Goal: Check status: Check status

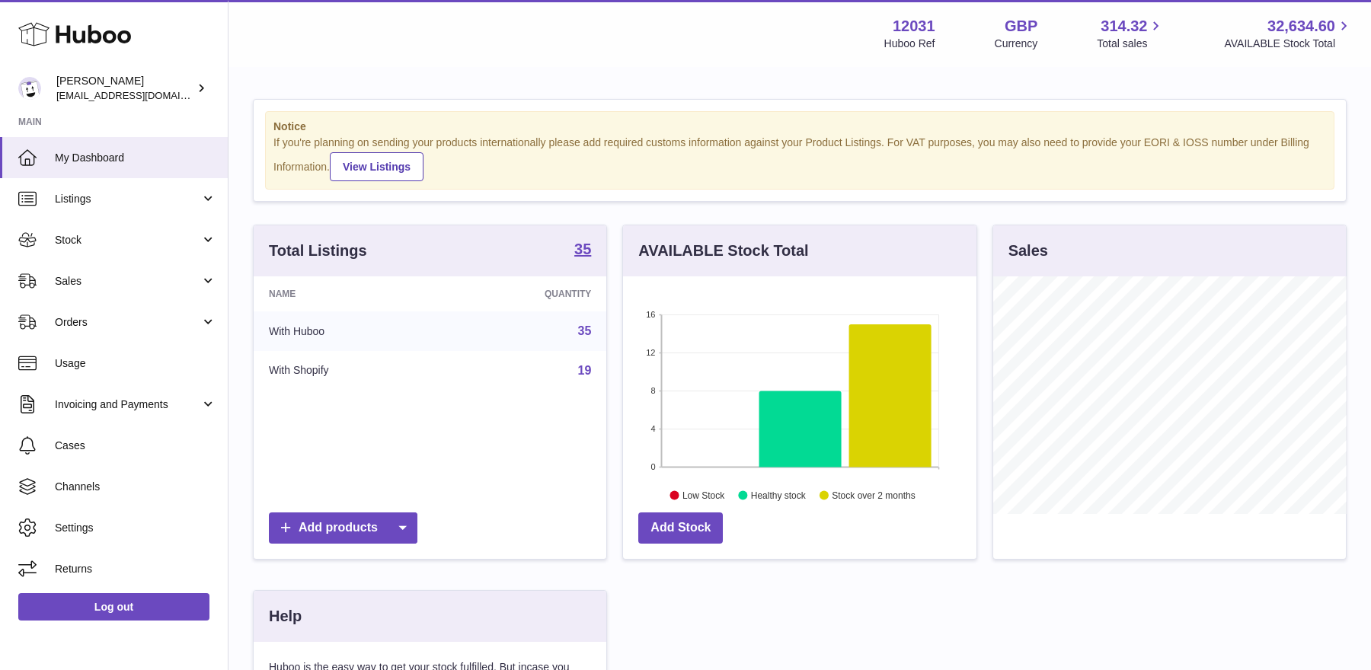
scroll to position [237, 353]
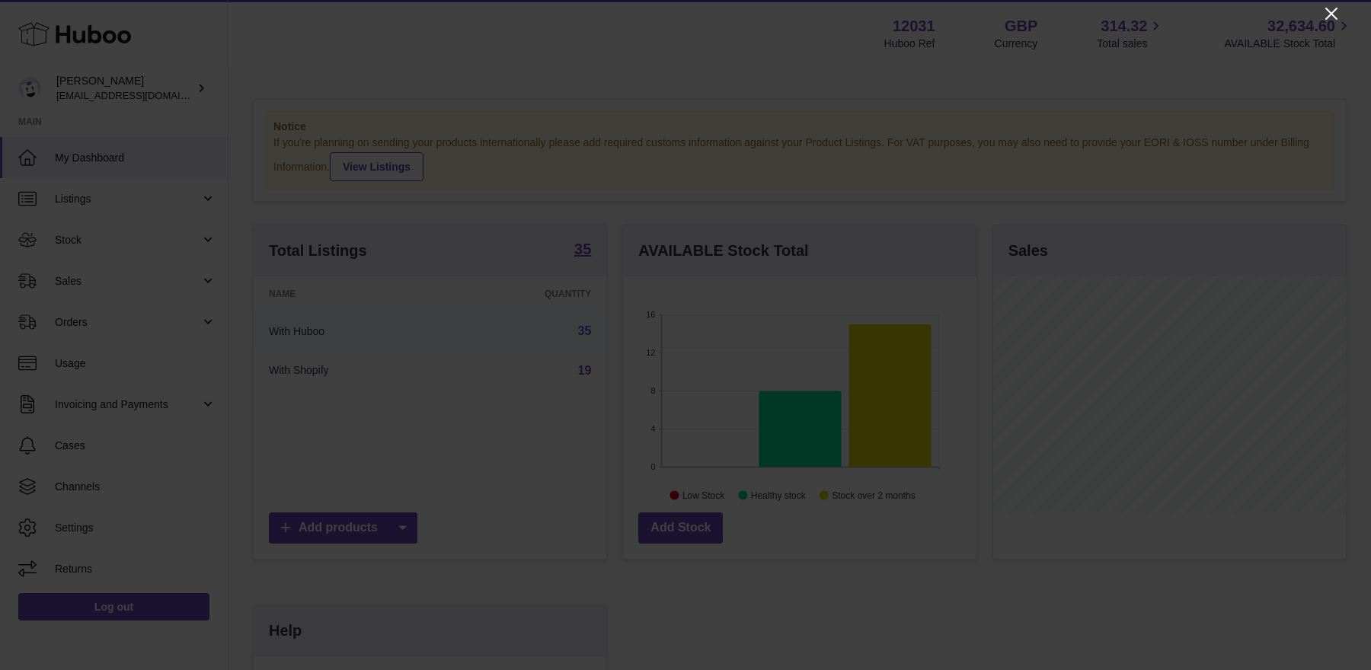
click at [1329, 18] on icon "Close" at bounding box center [1331, 14] width 18 height 18
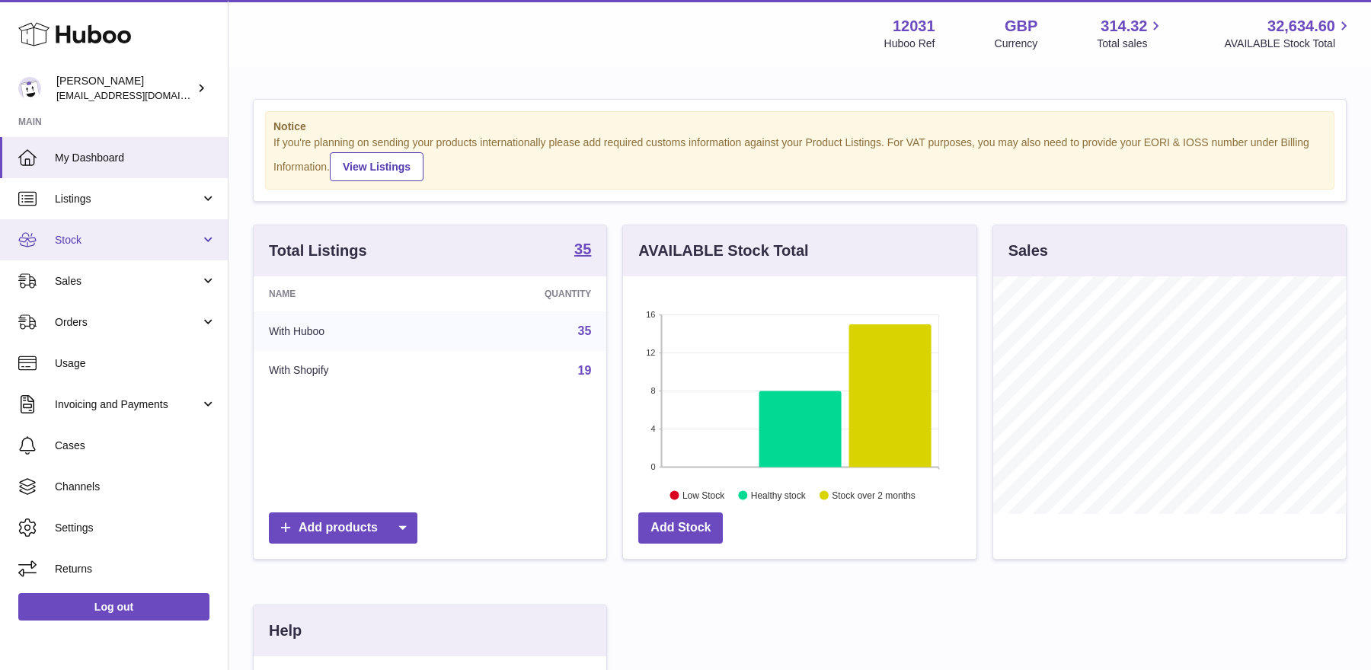
click at [126, 241] on span "Stock" at bounding box center [127, 240] width 145 height 14
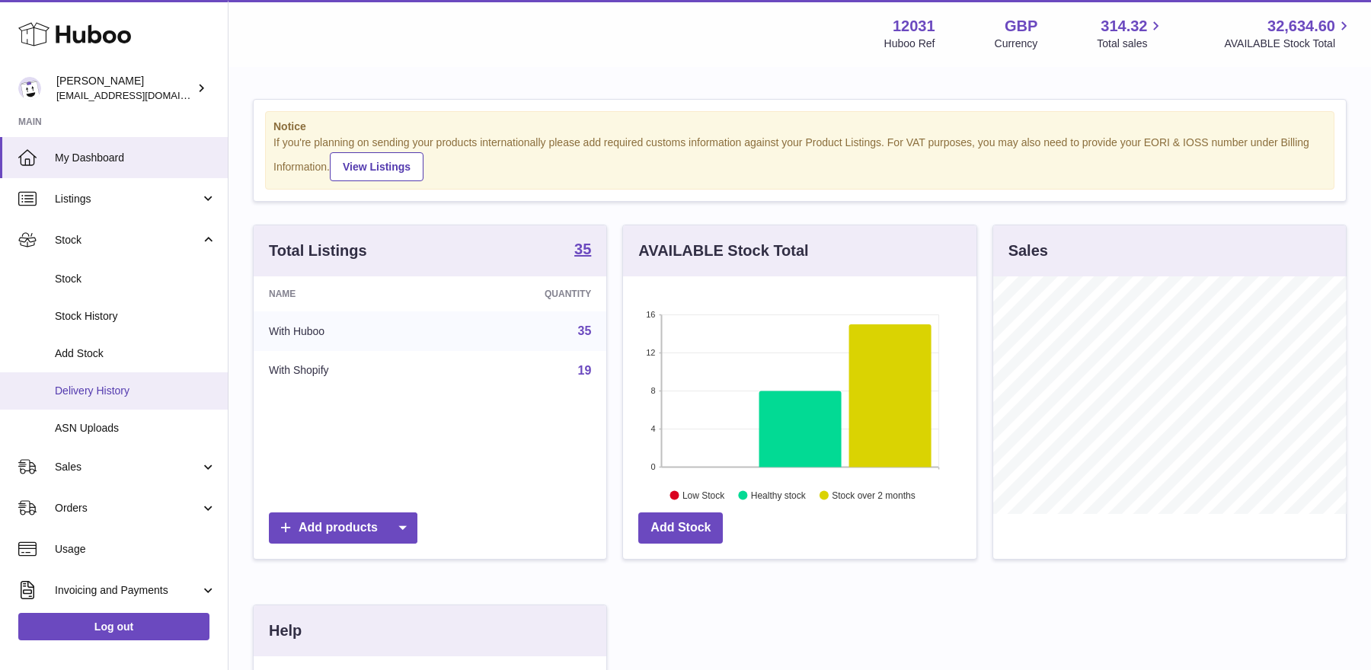
click at [94, 399] on link "Delivery History" at bounding box center [114, 390] width 228 height 37
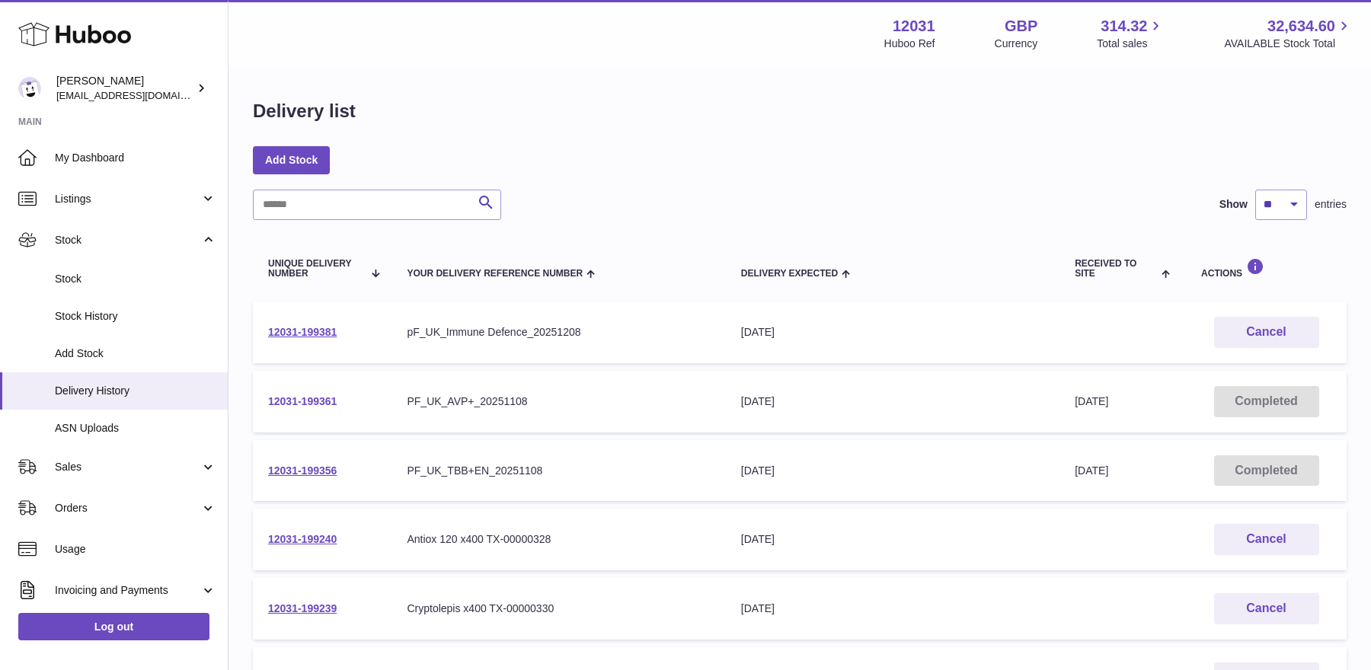
click at [295, 402] on link "12031-199361" at bounding box center [302, 401] width 69 height 12
click at [328, 404] on link "12031-199361" at bounding box center [302, 401] width 69 height 12
click at [295, 472] on link "12031-199356" at bounding box center [302, 470] width 69 height 12
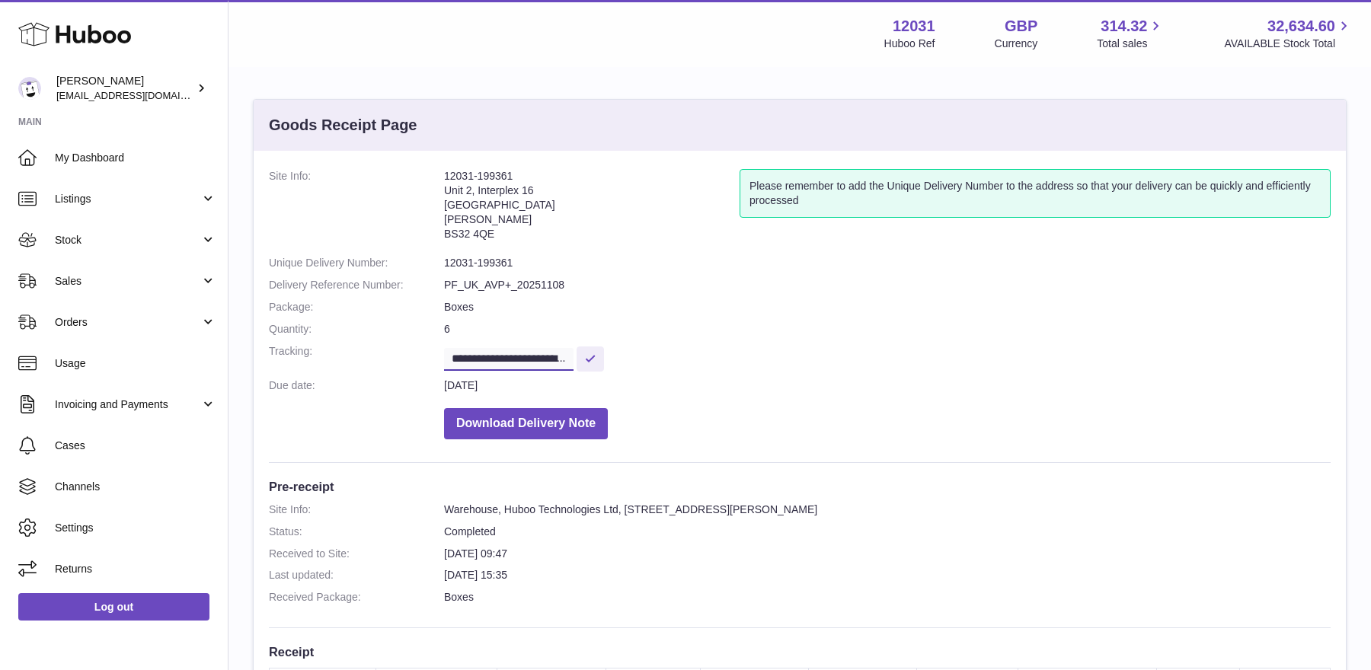
click at [536, 359] on input "**********" at bounding box center [508, 359] width 129 height 23
drag, startPoint x: 544, startPoint y: 356, endPoint x: 643, endPoint y: 354, distance: 99.8
click at [643, 354] on dd "**********" at bounding box center [887, 357] width 886 height 27
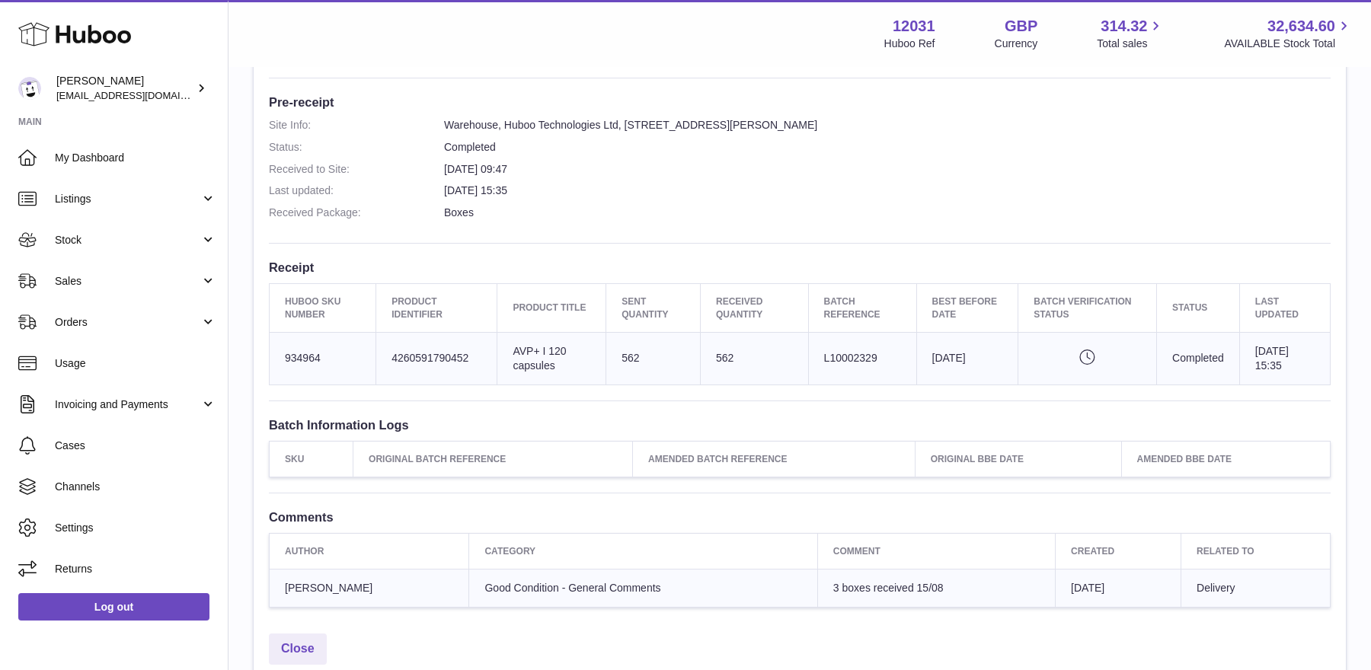
scroll to position [383, 0]
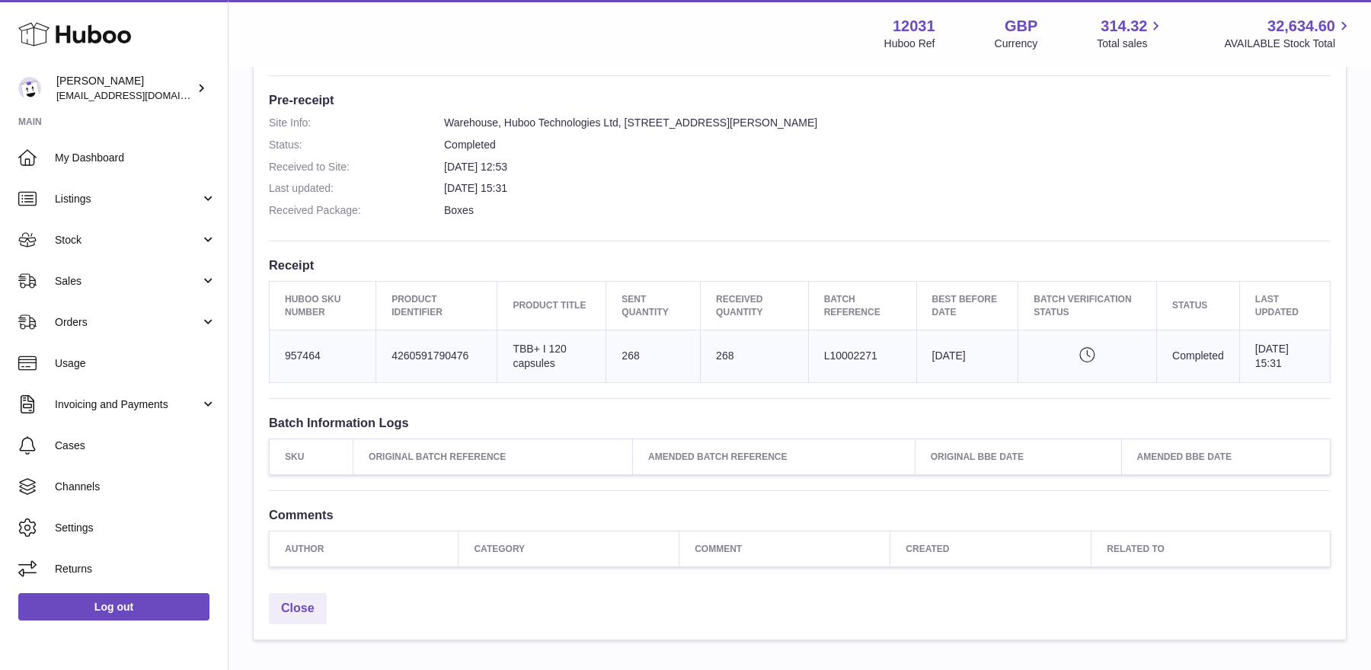
scroll to position [388, 0]
click at [1071, 347] on icon "Pending verification" at bounding box center [1086, 353] width 107 height 15
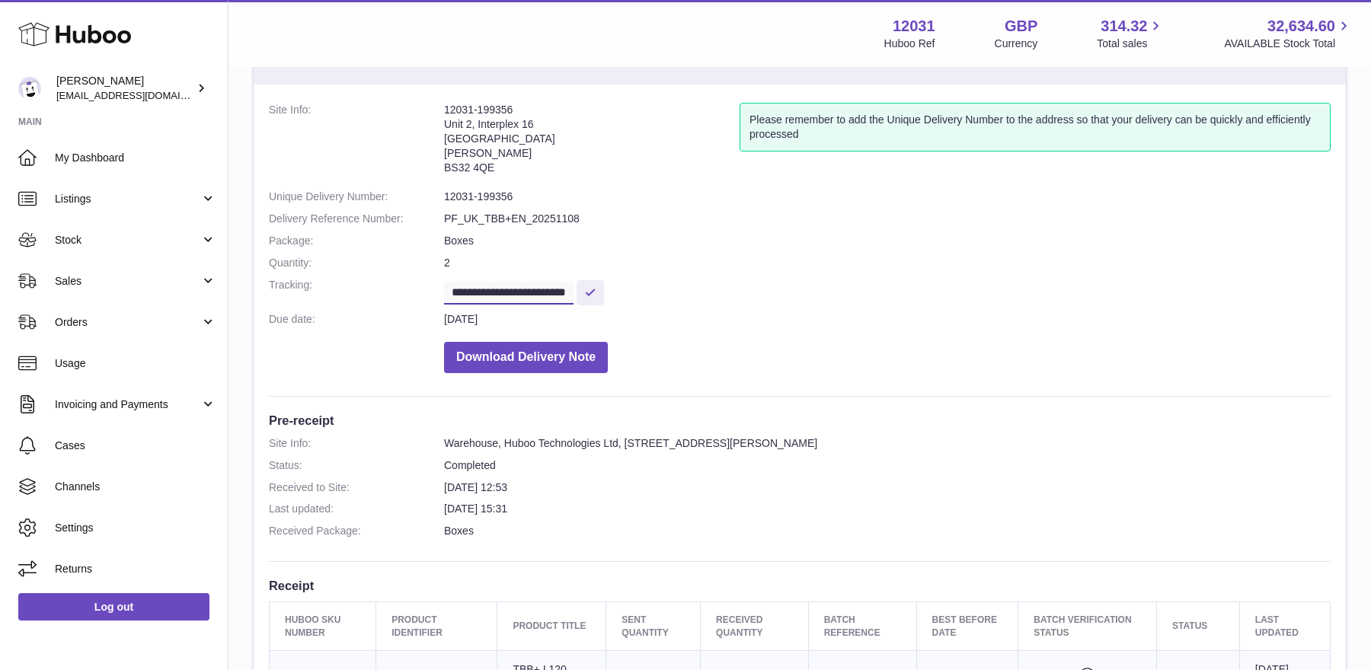
scroll to position [0, 24]
drag, startPoint x: 525, startPoint y: 292, endPoint x: 649, endPoint y: 290, distance: 124.9
click at [649, 294] on dd "**********" at bounding box center [887, 291] width 886 height 27
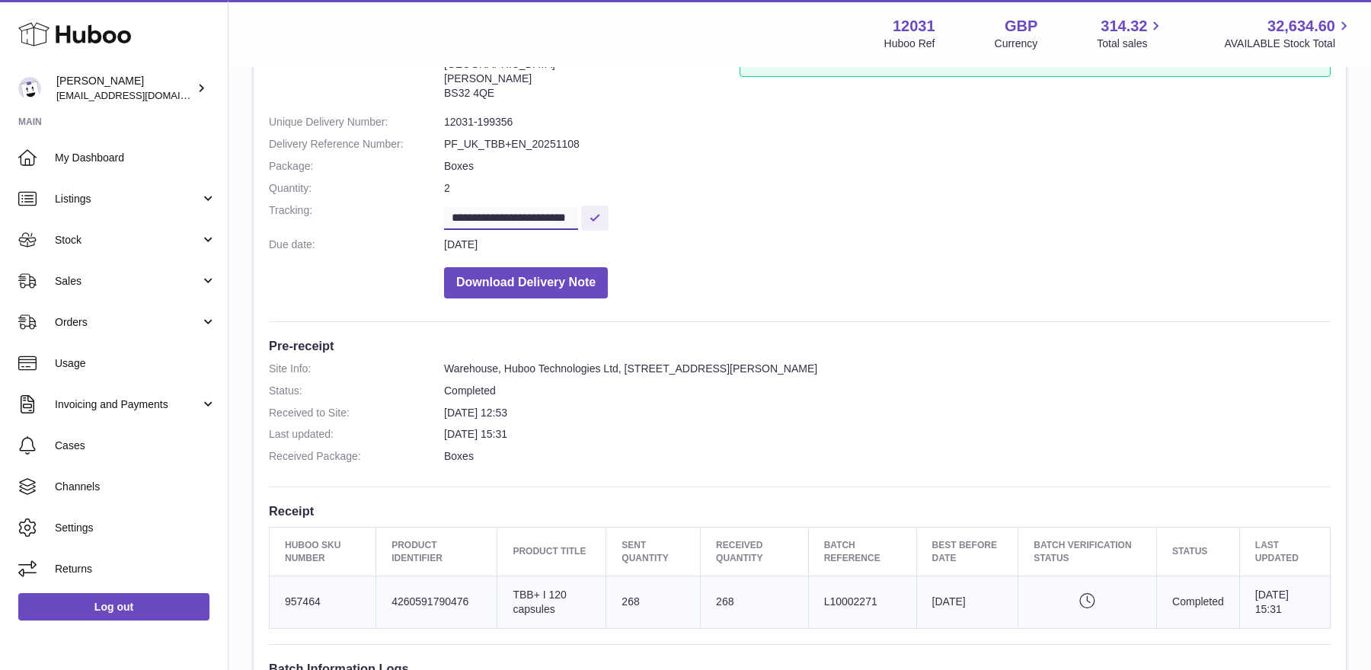
scroll to position [152, 0]
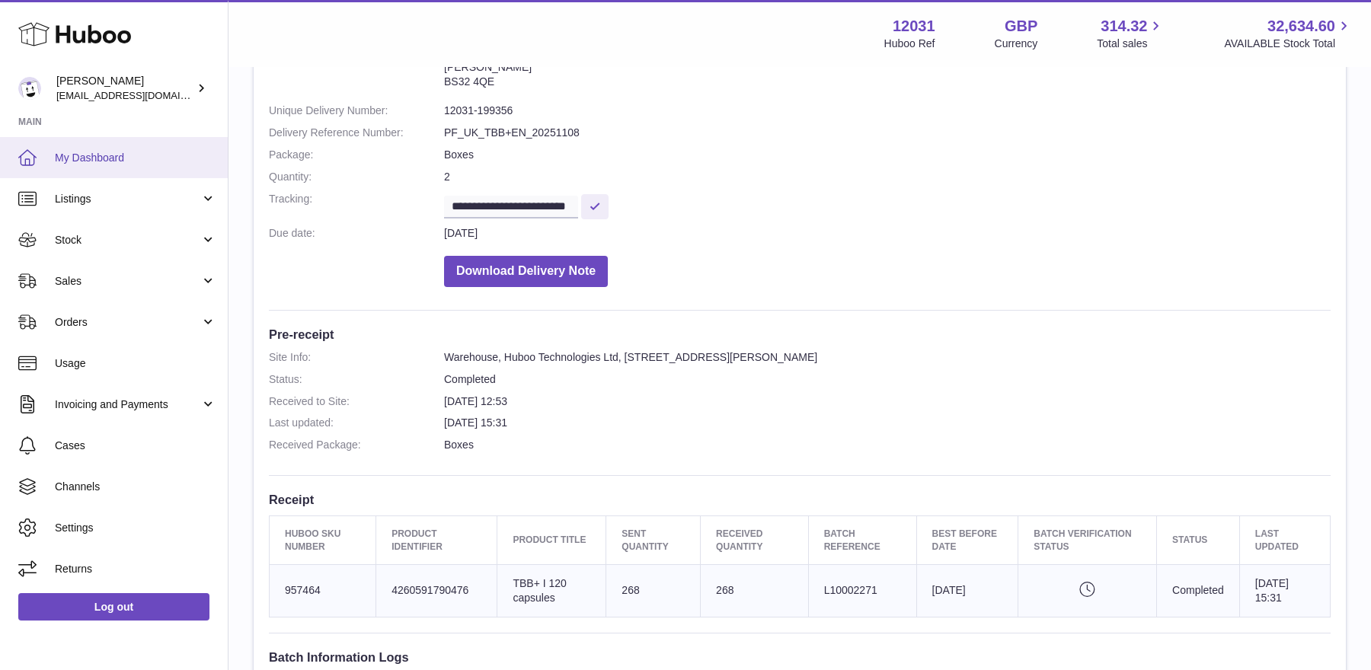
click at [155, 151] on span "My Dashboard" at bounding box center [135, 158] width 161 height 14
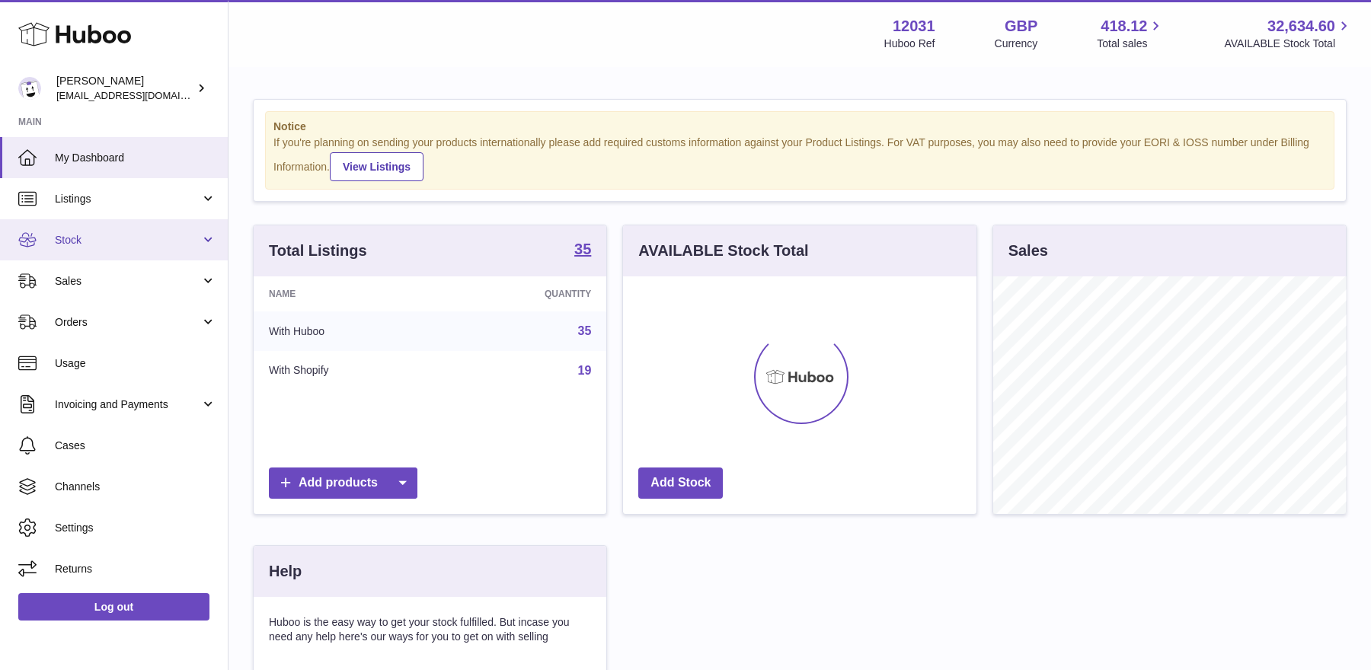
scroll to position [237, 353]
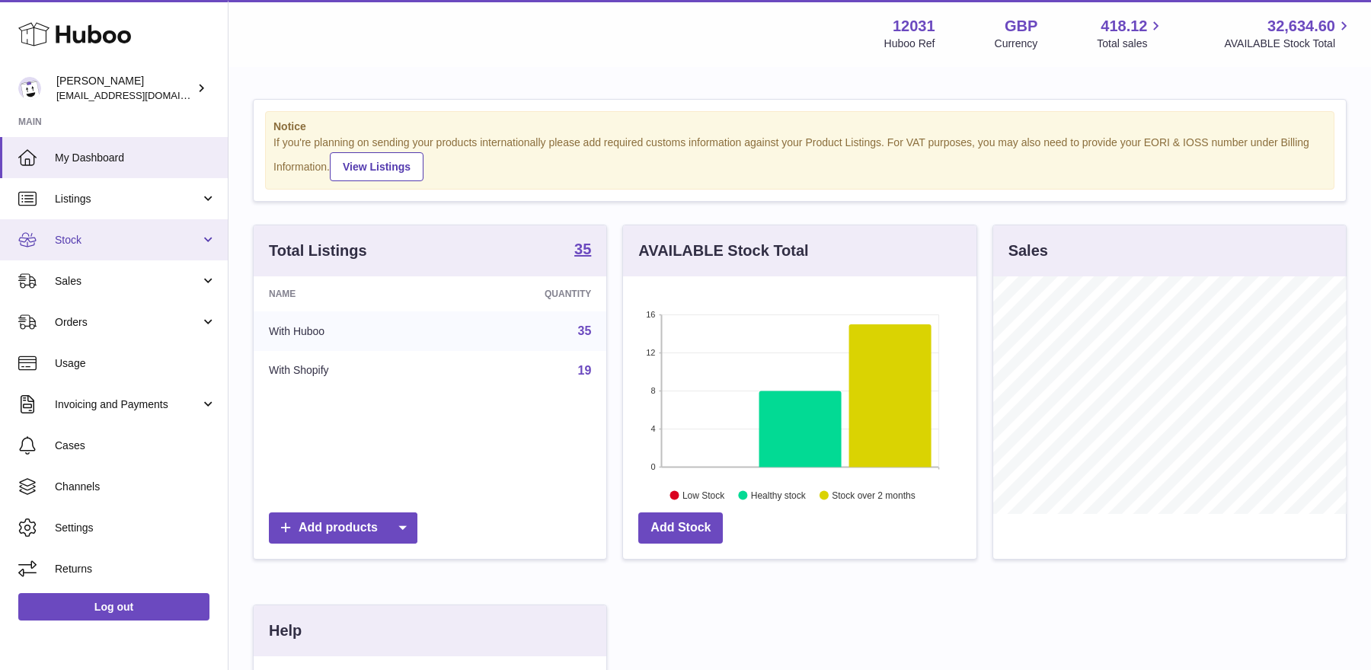
click at [72, 247] on link "Stock" at bounding box center [114, 239] width 228 height 41
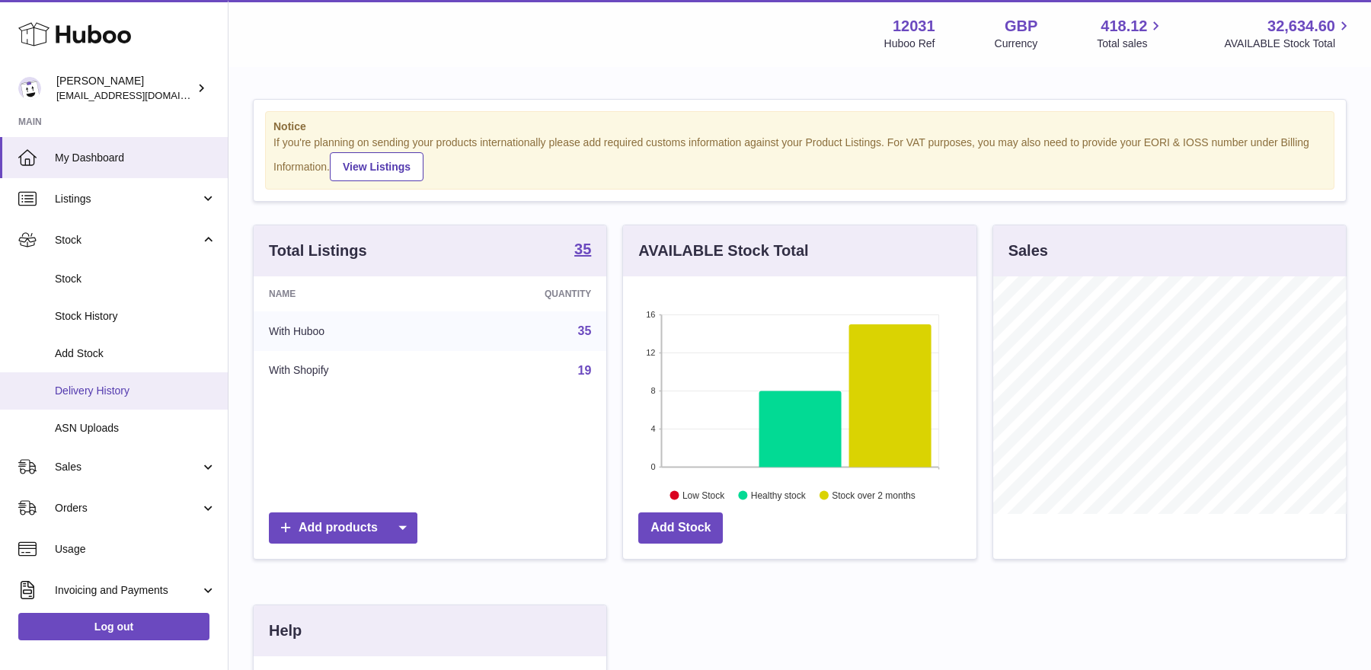
click at [82, 387] on span "Delivery History" at bounding box center [135, 391] width 161 height 14
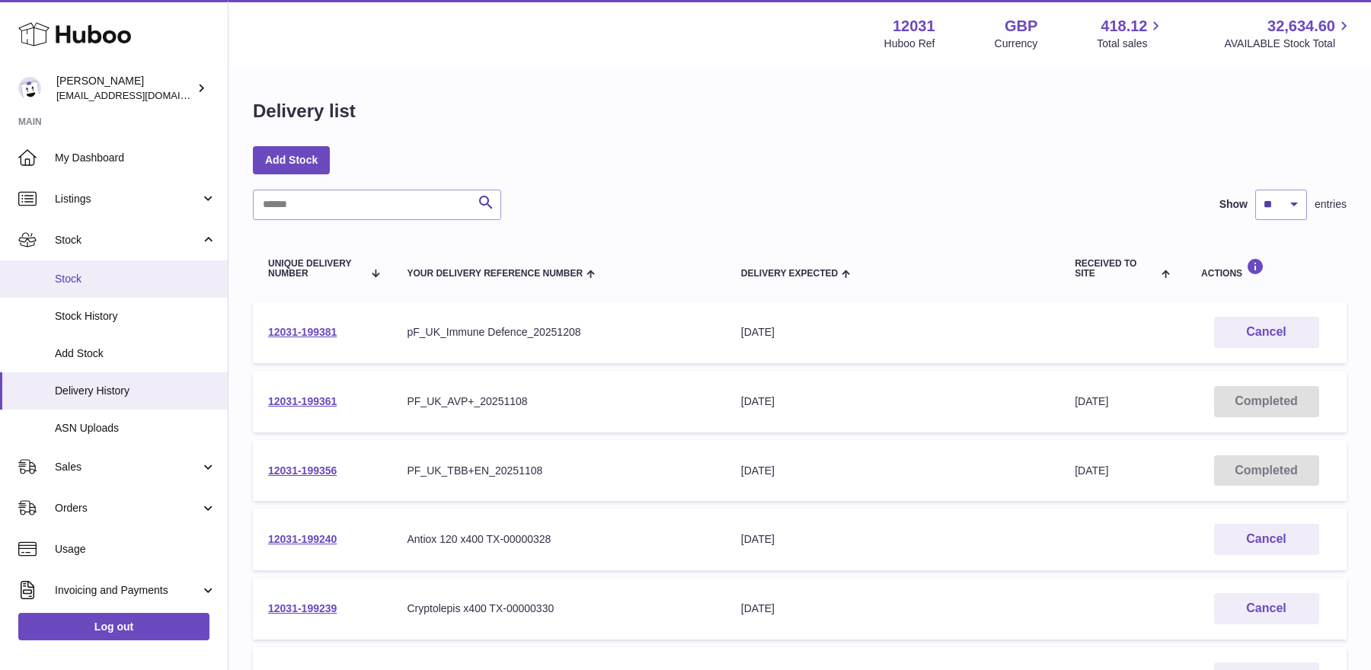
click at [89, 279] on span "Stock" at bounding box center [135, 279] width 161 height 14
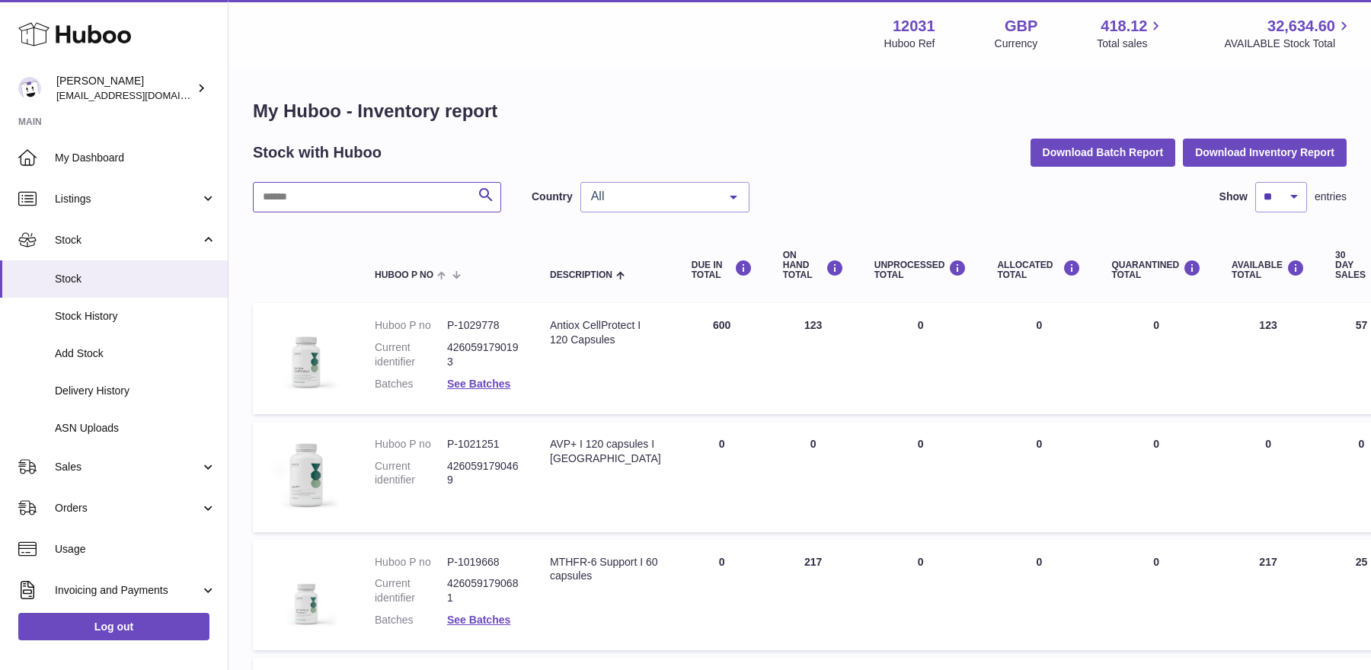
click at [382, 196] on input "text" at bounding box center [377, 197] width 248 height 30
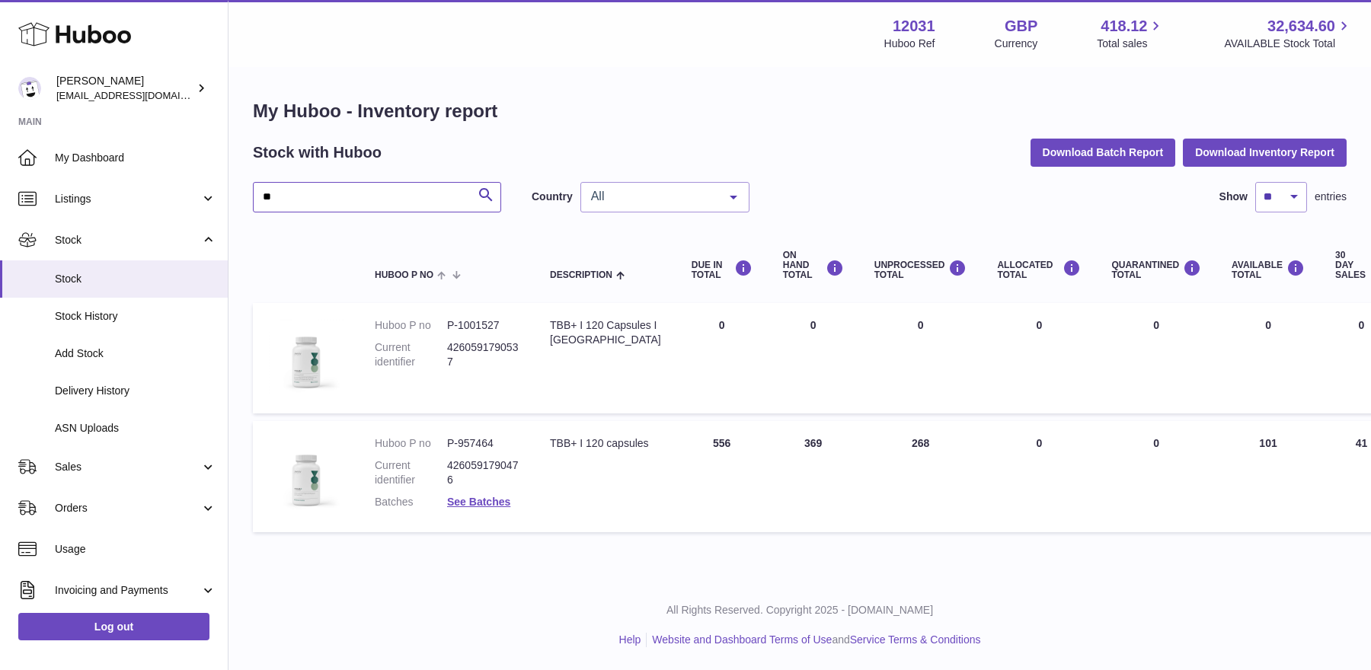
type input "*"
type input "***"
click at [491, 502] on link "See Batches" at bounding box center [478, 502] width 63 height 12
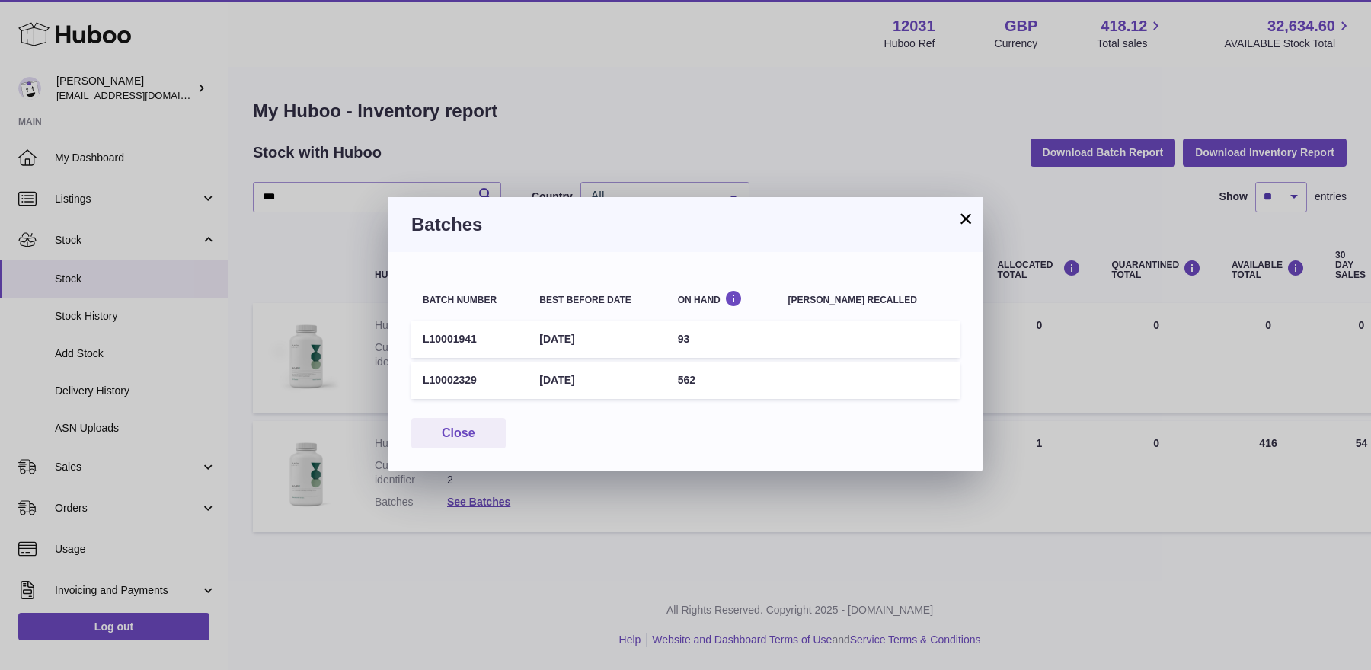
click at [965, 222] on button "×" at bounding box center [965, 218] width 18 height 18
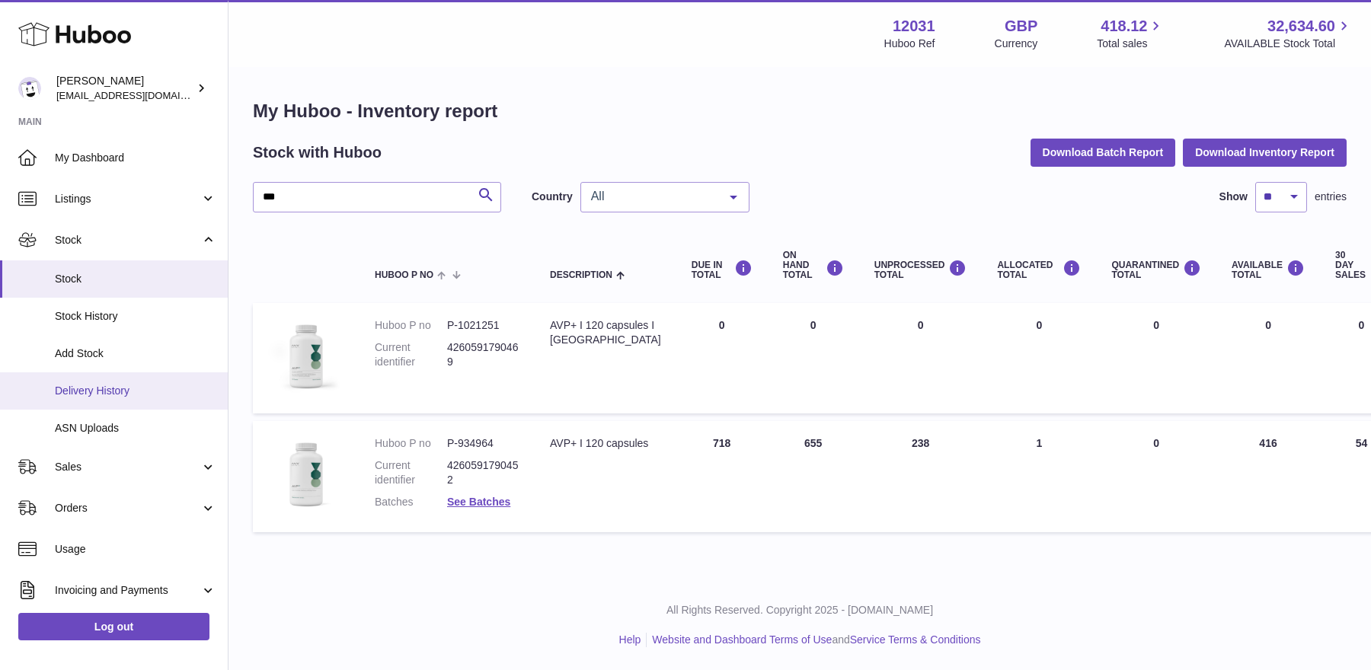
click at [104, 391] on span "Delivery History" at bounding box center [135, 391] width 161 height 14
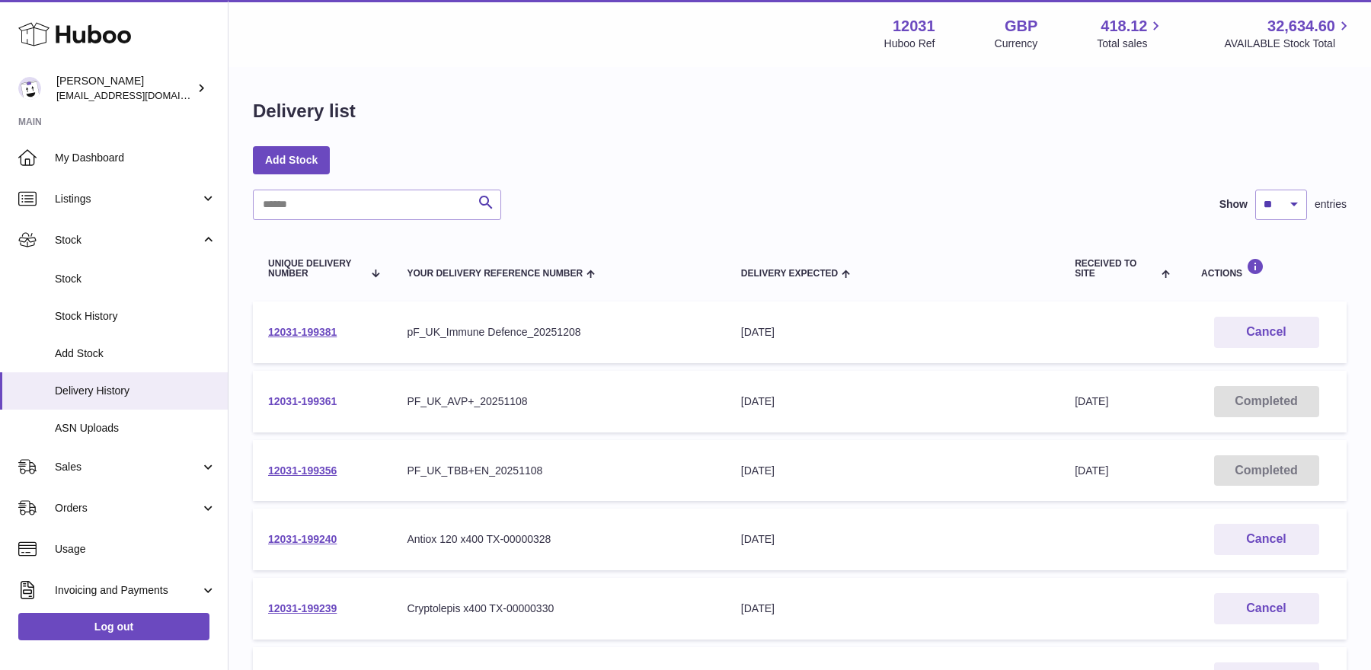
click at [305, 402] on link "12031-199361" at bounding box center [302, 401] width 69 height 12
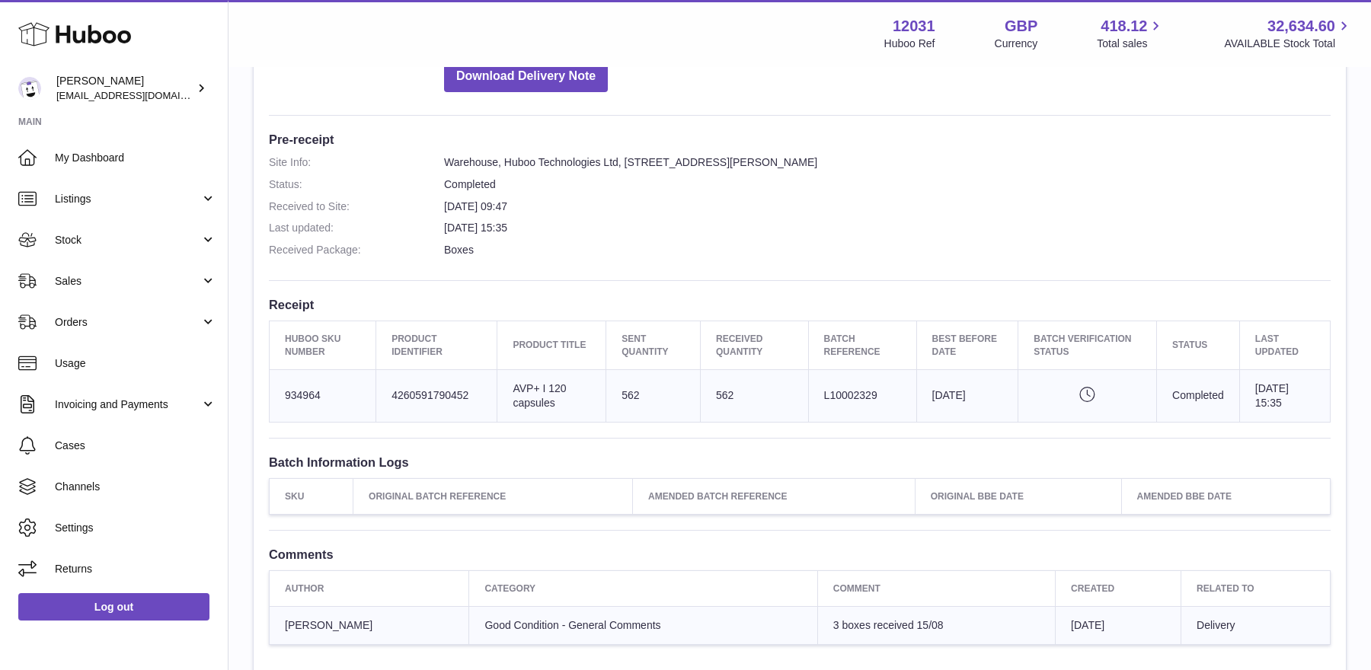
scroll to position [350, 0]
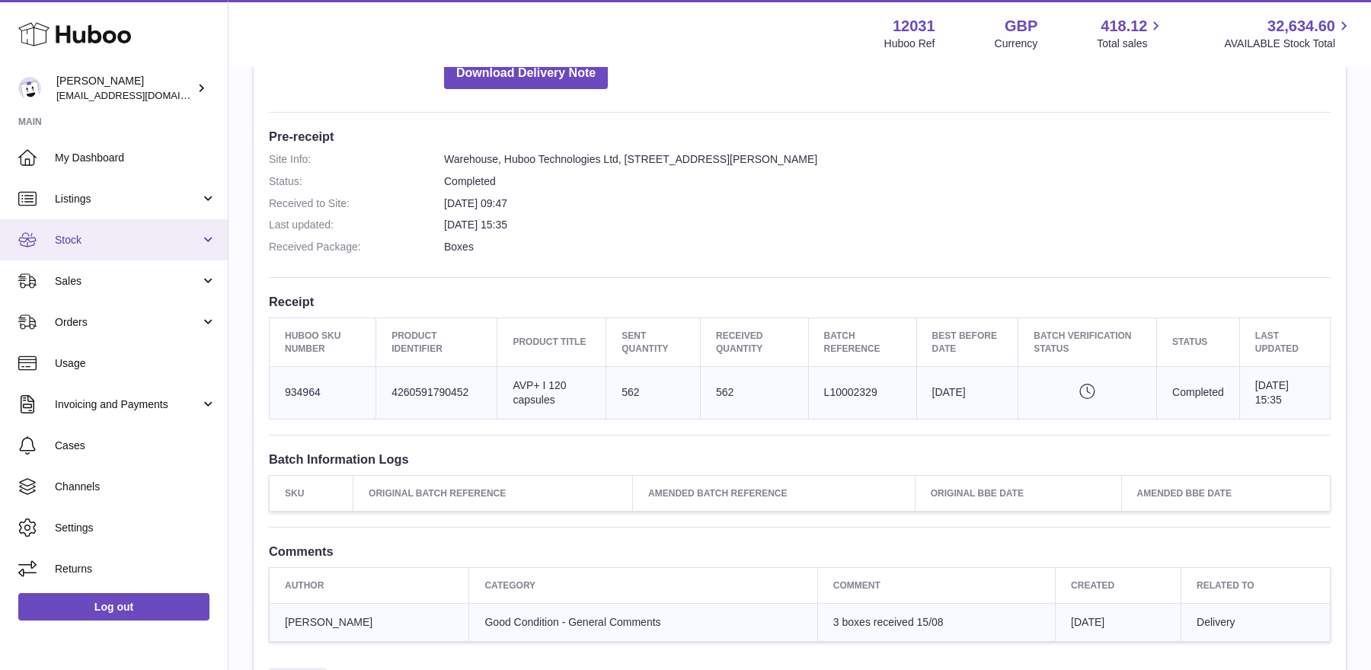
click at [110, 235] on span "Stock" at bounding box center [127, 240] width 145 height 14
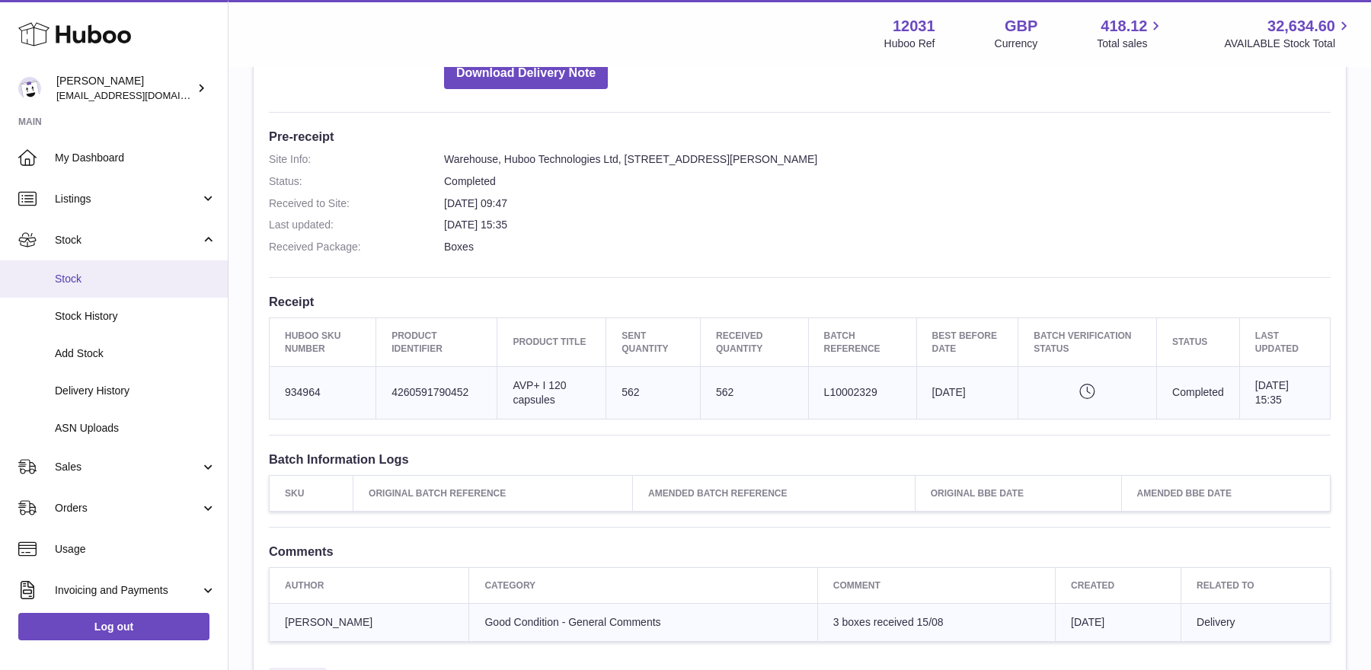
click at [113, 276] on span "Stock" at bounding box center [135, 279] width 161 height 14
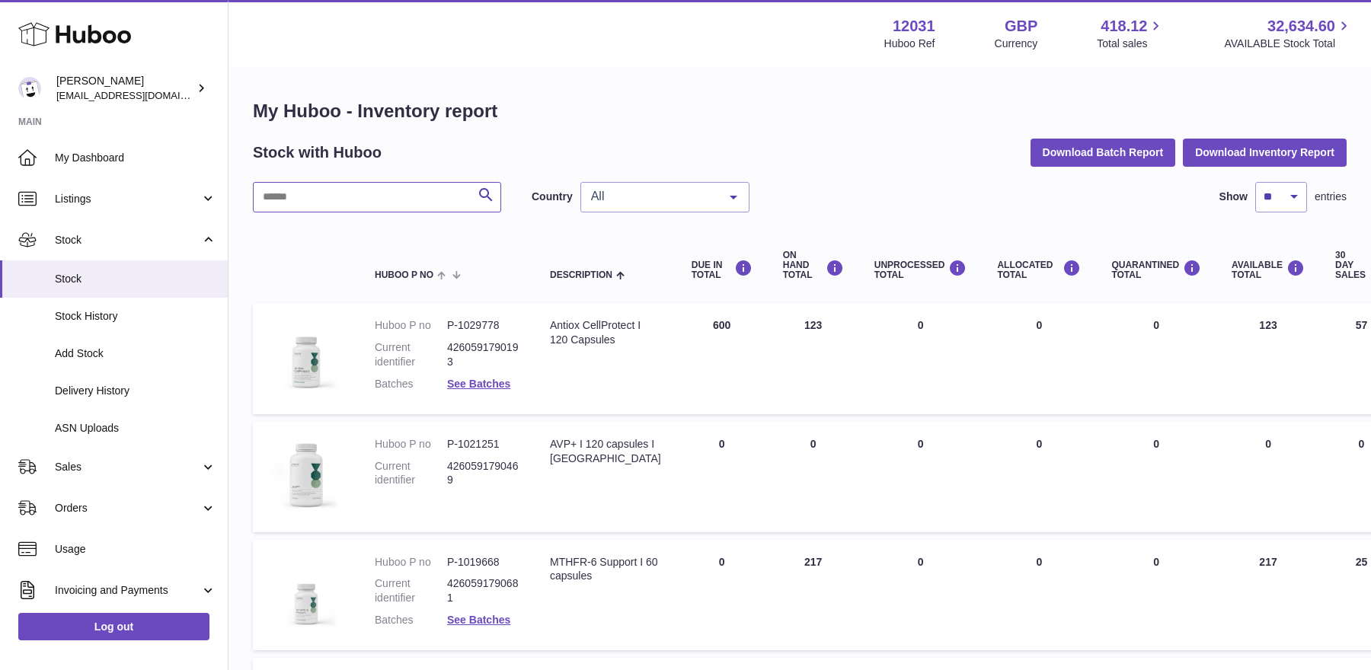
click at [365, 200] on input "text" at bounding box center [377, 197] width 248 height 30
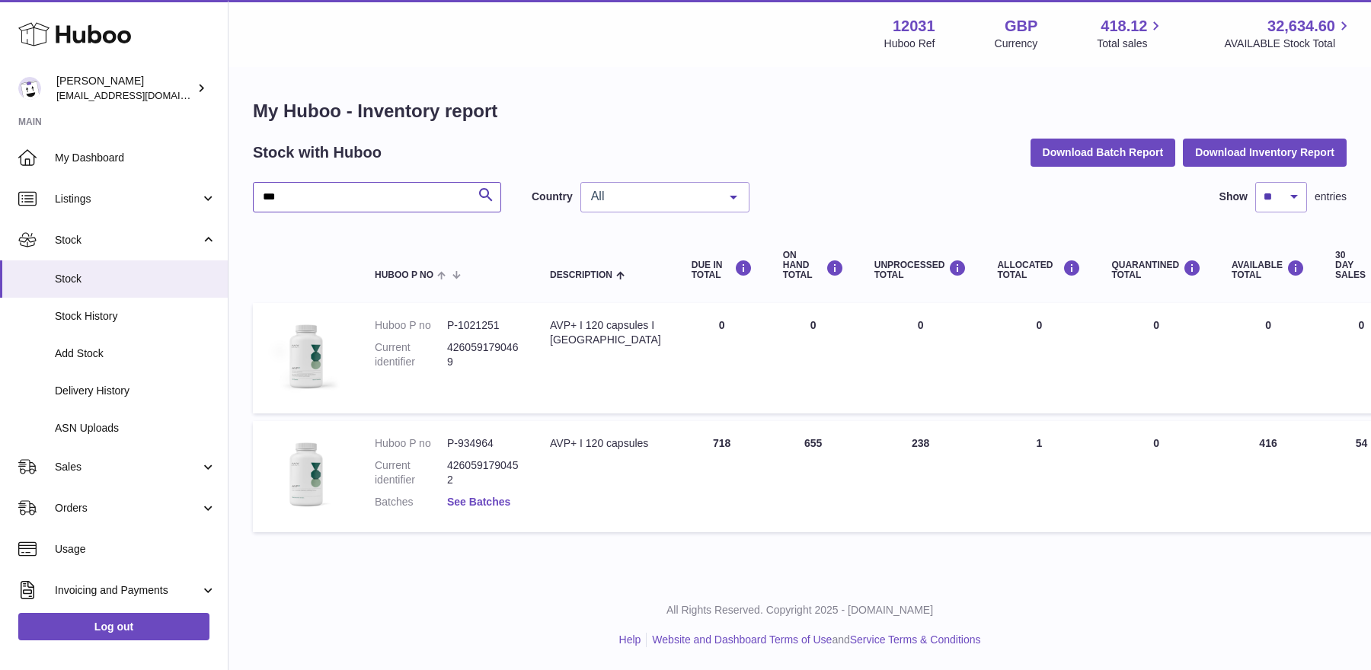
type input "***"
click at [496, 505] on link "See Batches" at bounding box center [478, 502] width 63 height 12
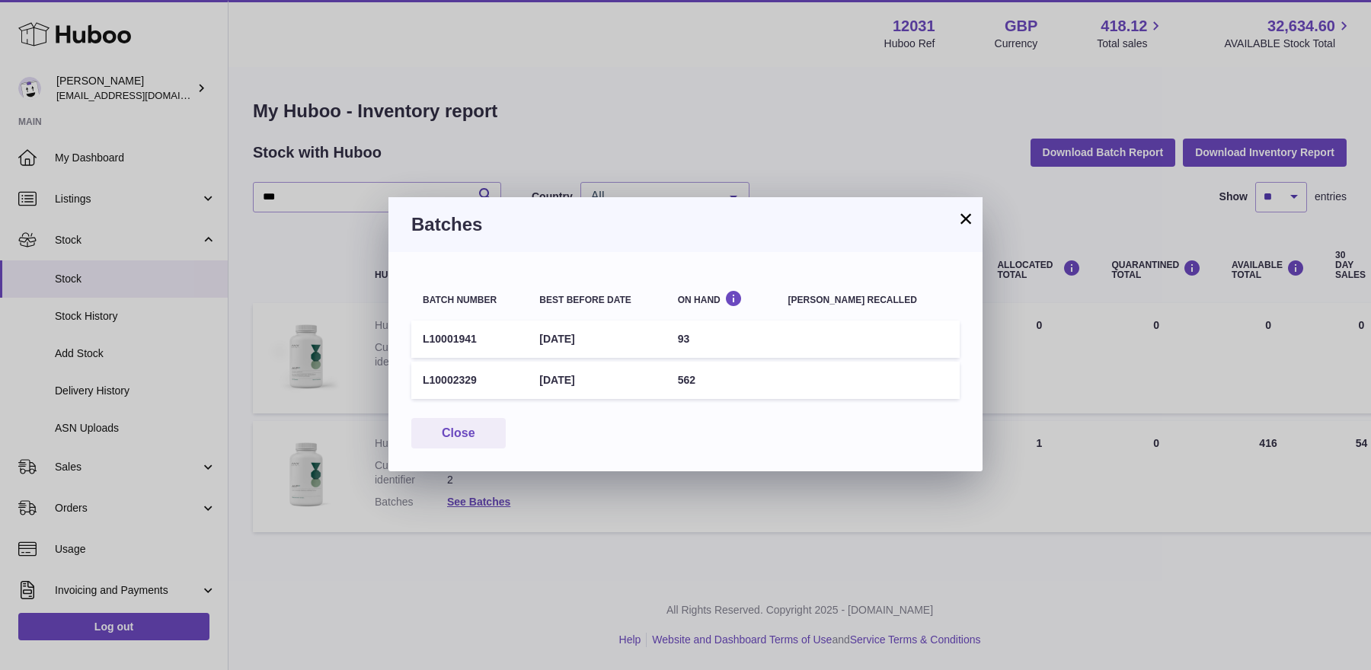
click at [963, 215] on button "×" at bounding box center [965, 218] width 18 height 18
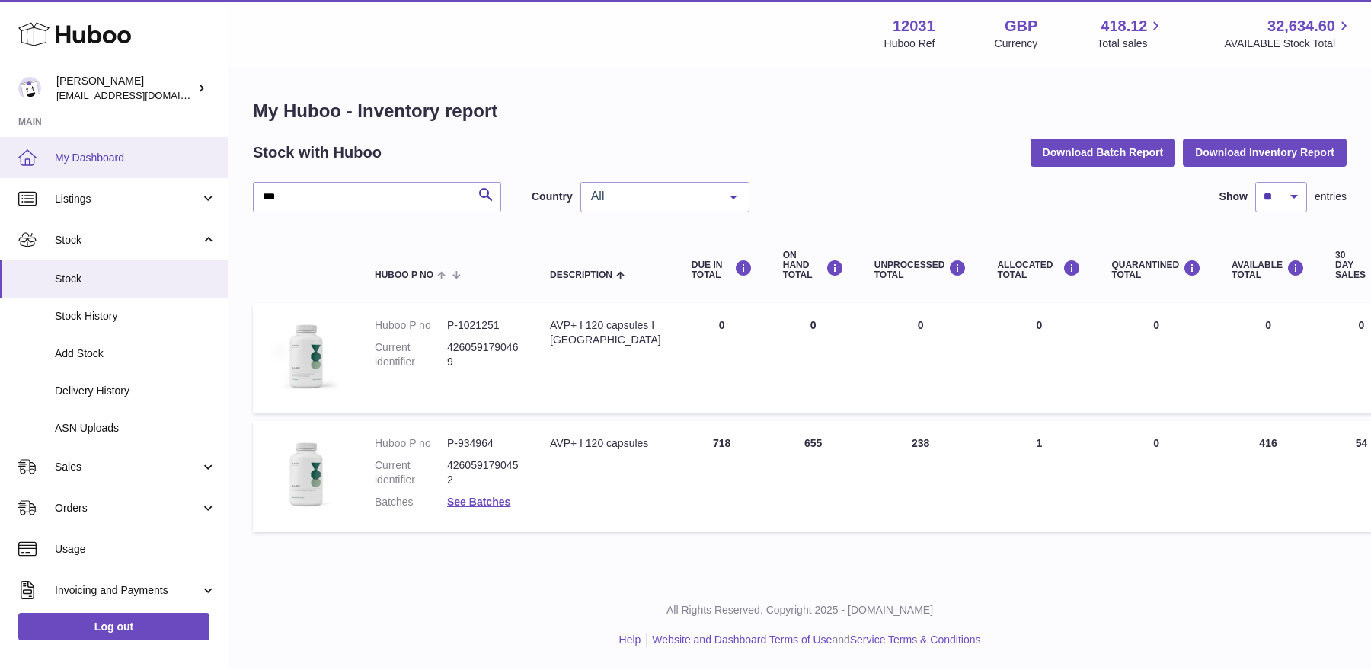
click at [126, 164] on link "My Dashboard" at bounding box center [114, 157] width 228 height 41
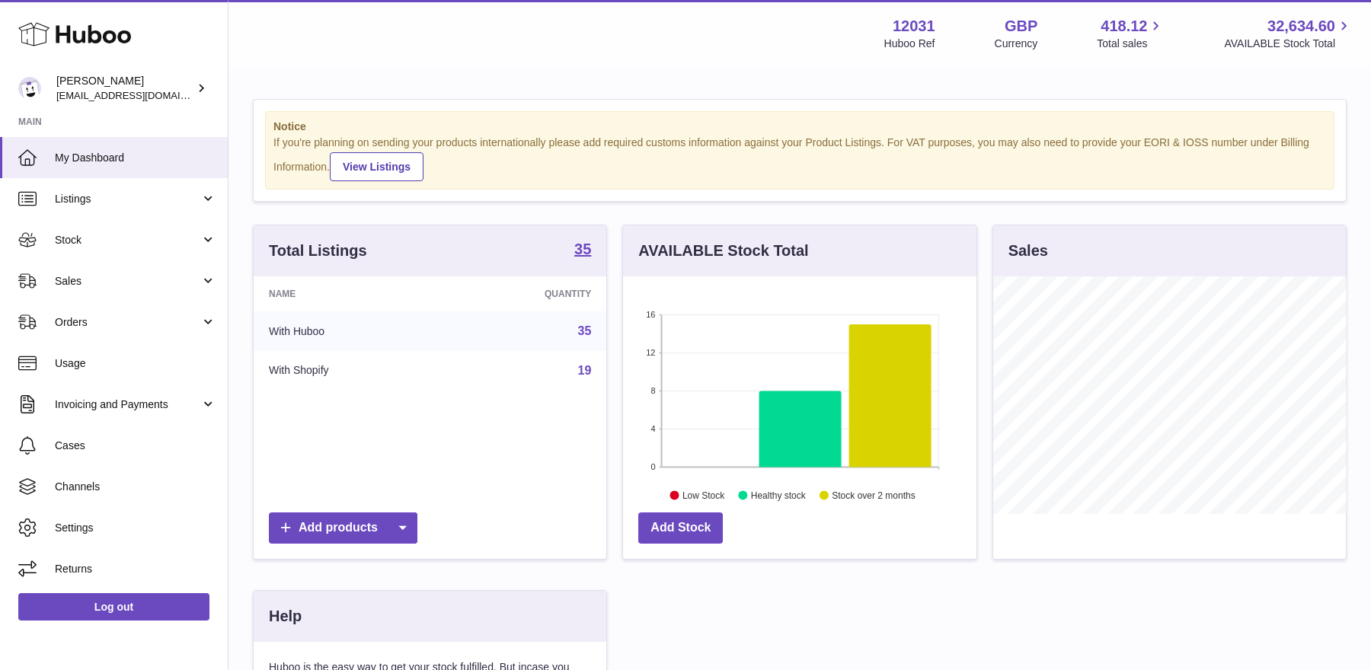
scroll to position [237, 353]
